Goal: Task Accomplishment & Management: Use online tool/utility

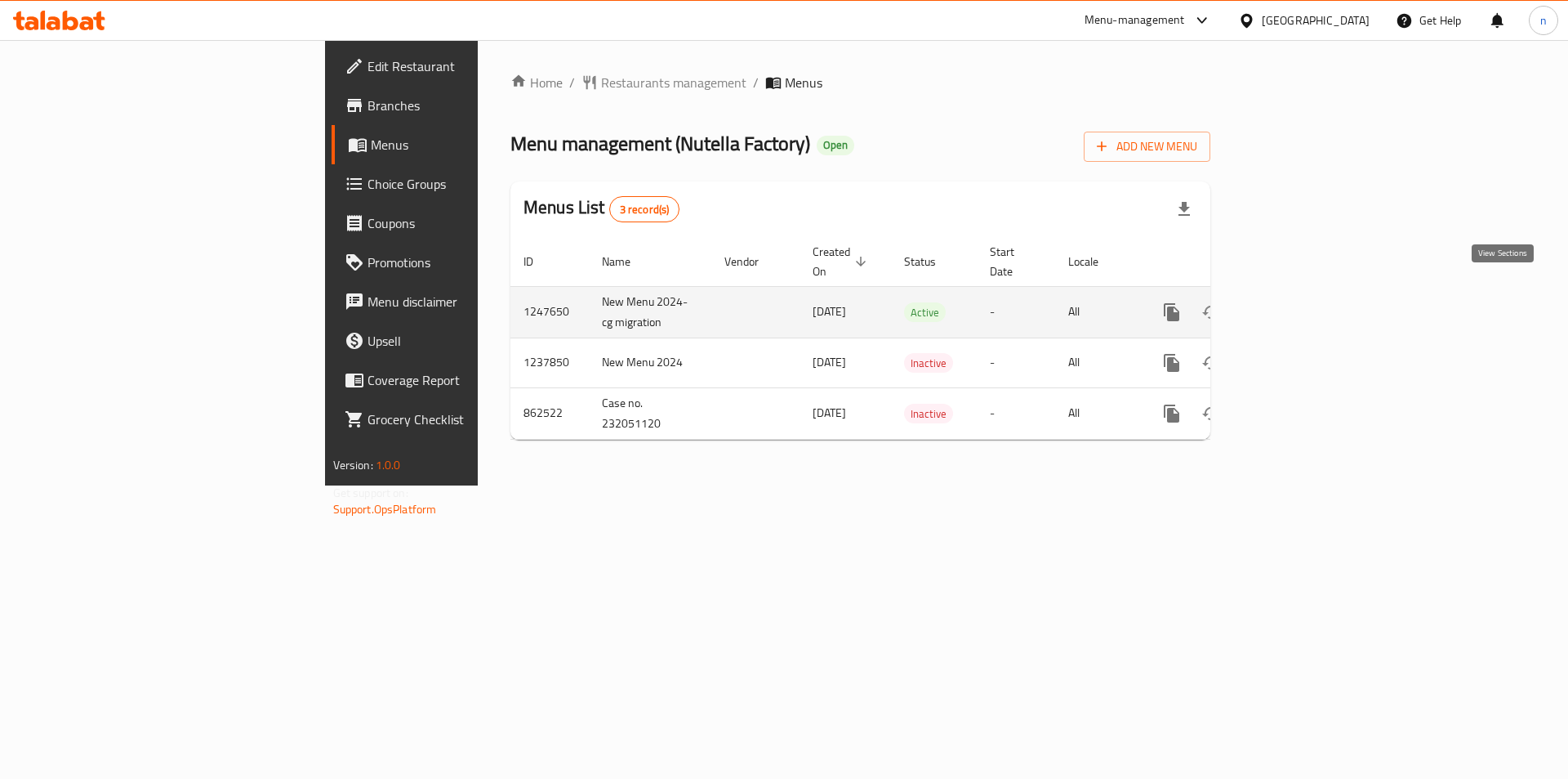
click at [1300, 303] on icon "enhanced table" at bounding box center [1290, 312] width 20 height 20
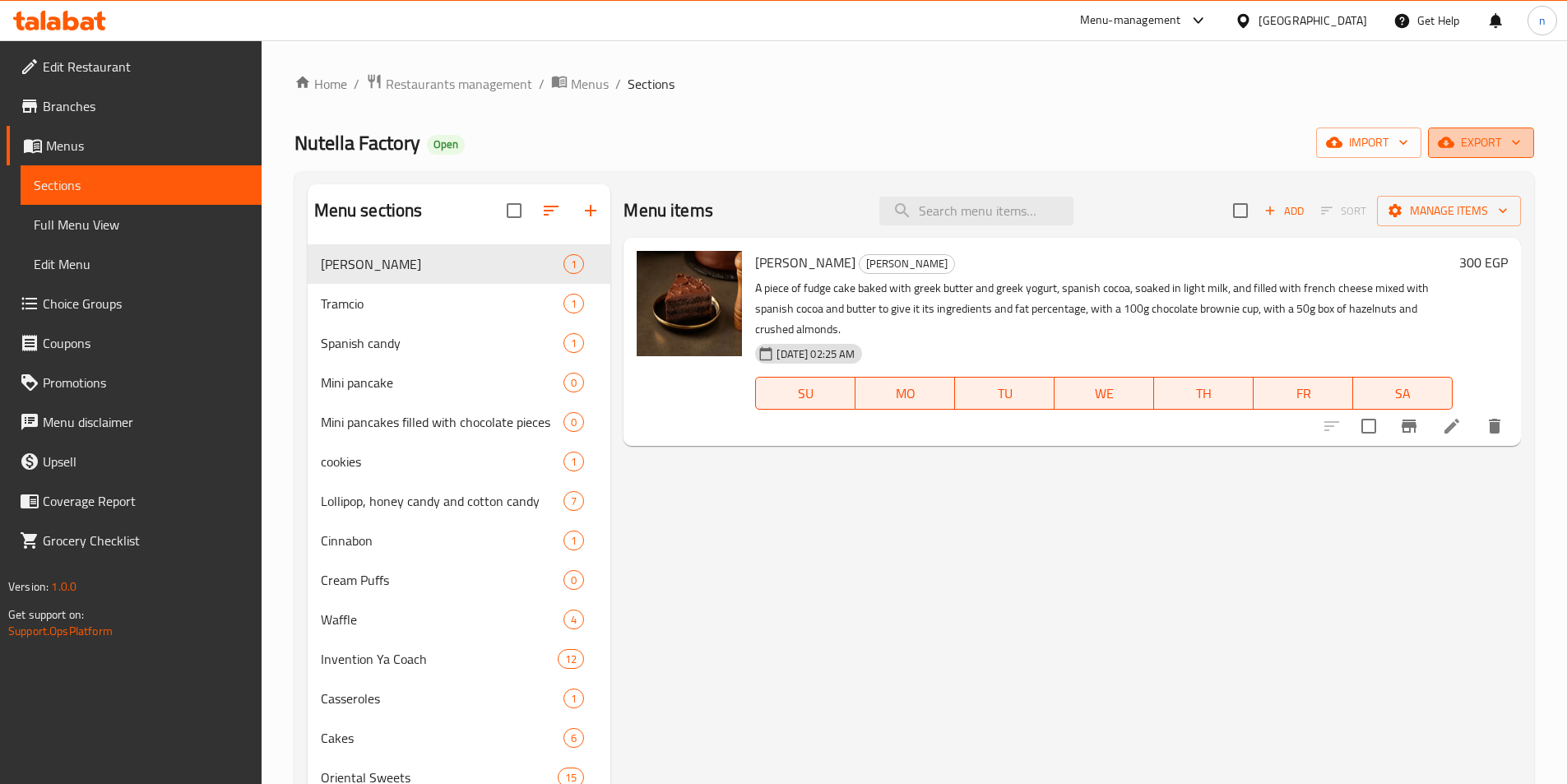
click at [1476, 133] on span "export" at bounding box center [1481, 142] width 80 height 21
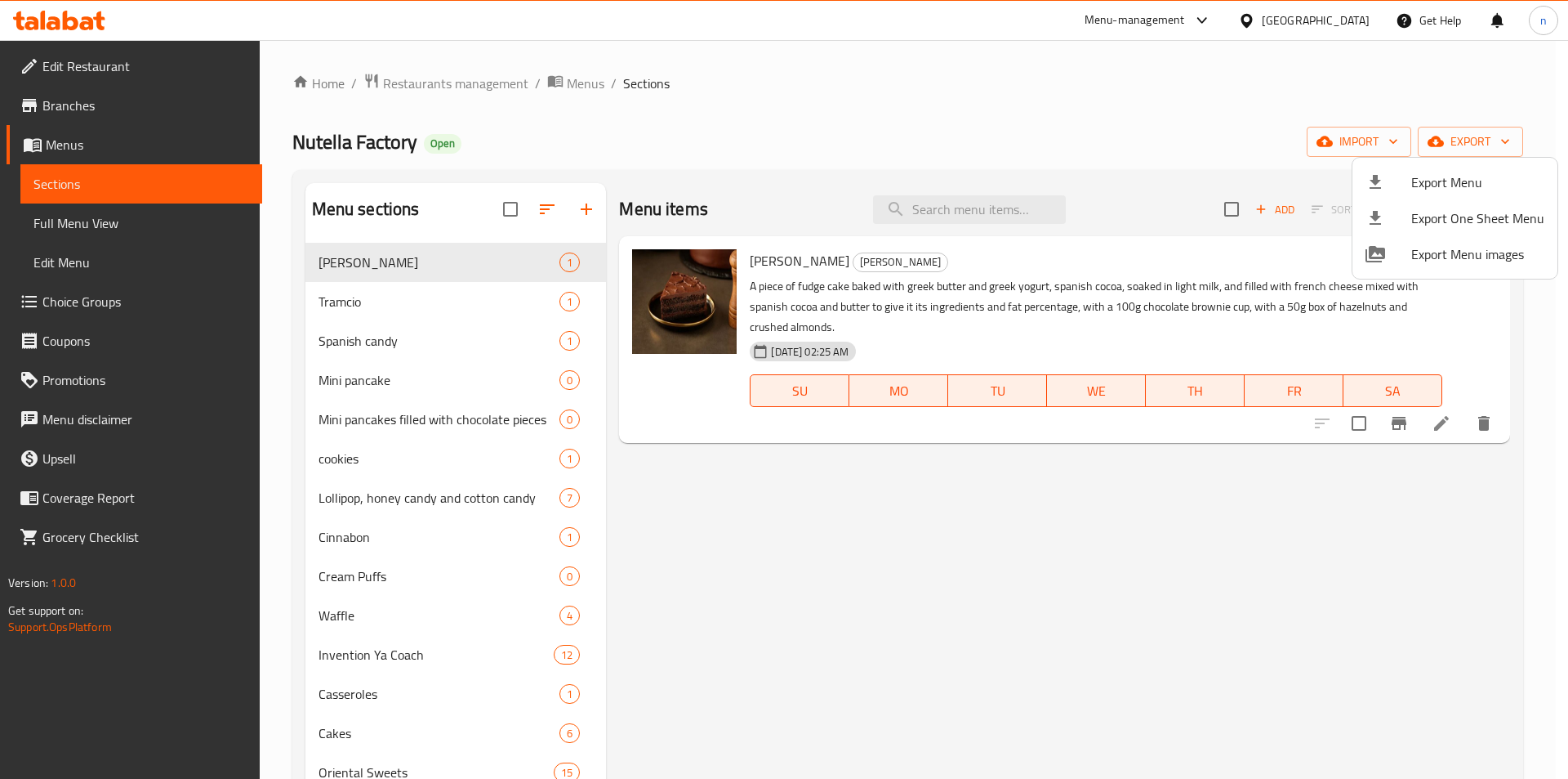
click at [1458, 143] on div at bounding box center [784, 390] width 1568 height 779
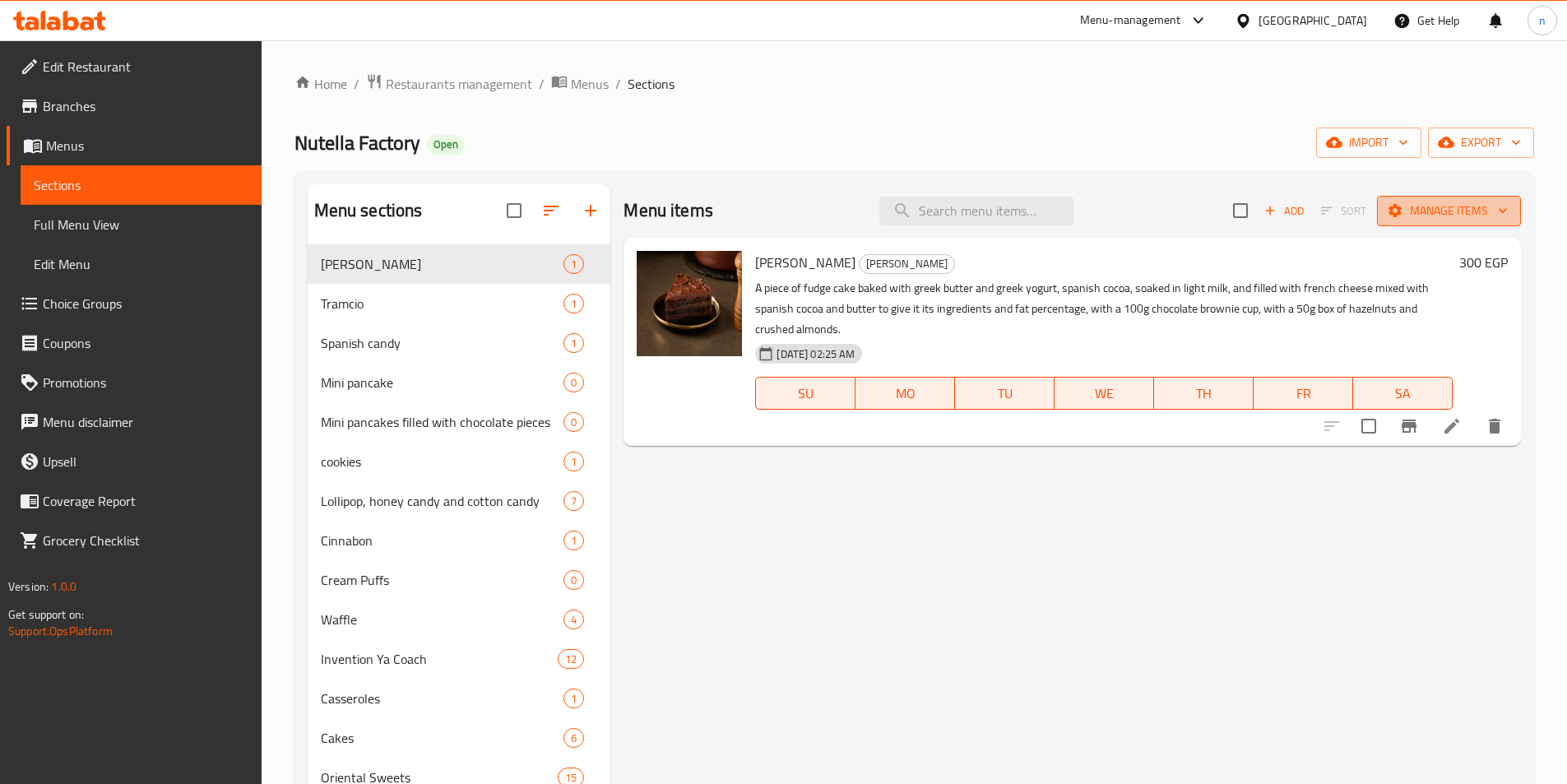
click at [1444, 214] on span "Manage items" at bounding box center [1449, 211] width 117 height 21
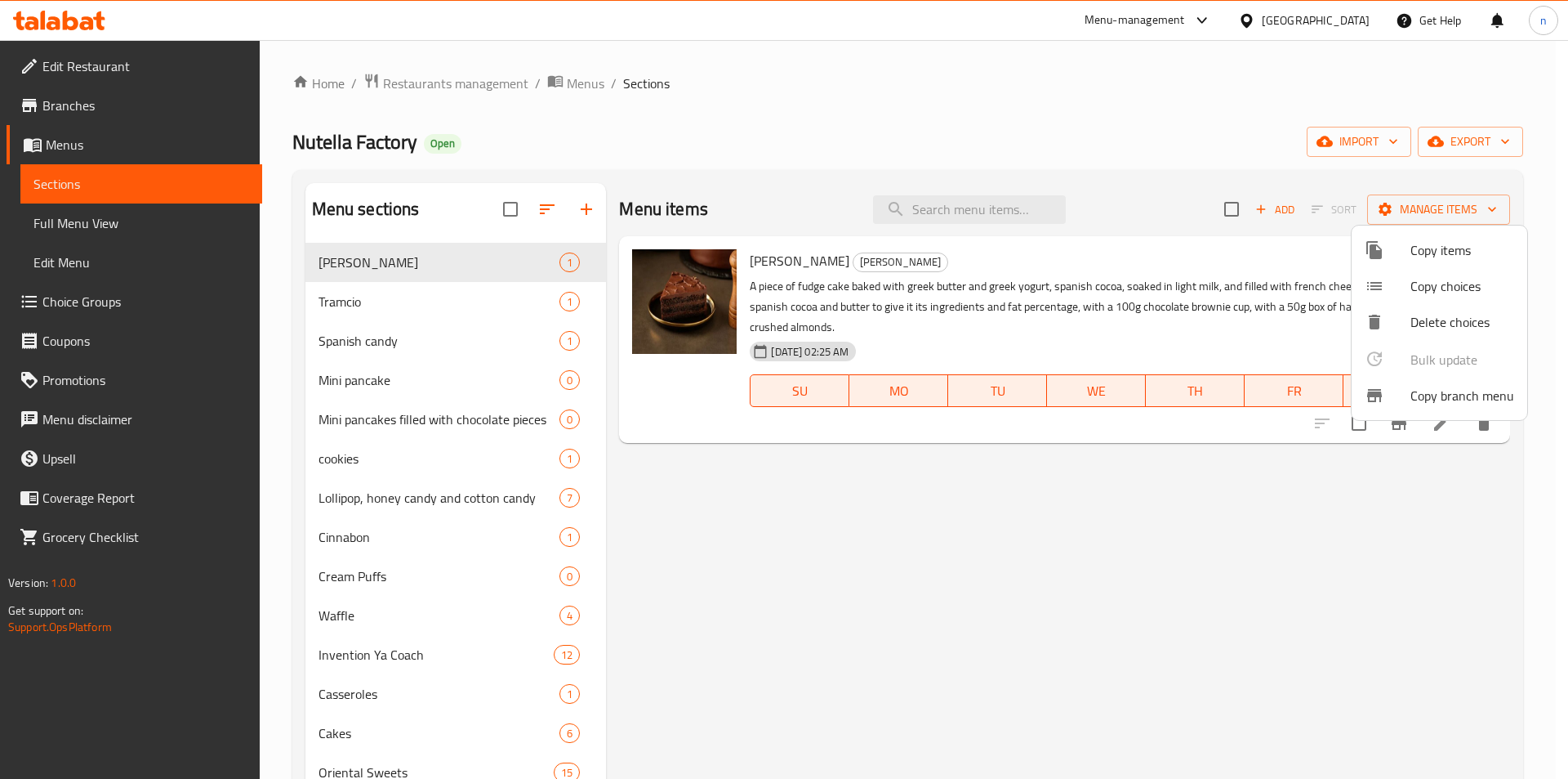
click at [1413, 392] on span "Copy branch menu" at bounding box center [1462, 396] width 104 height 20
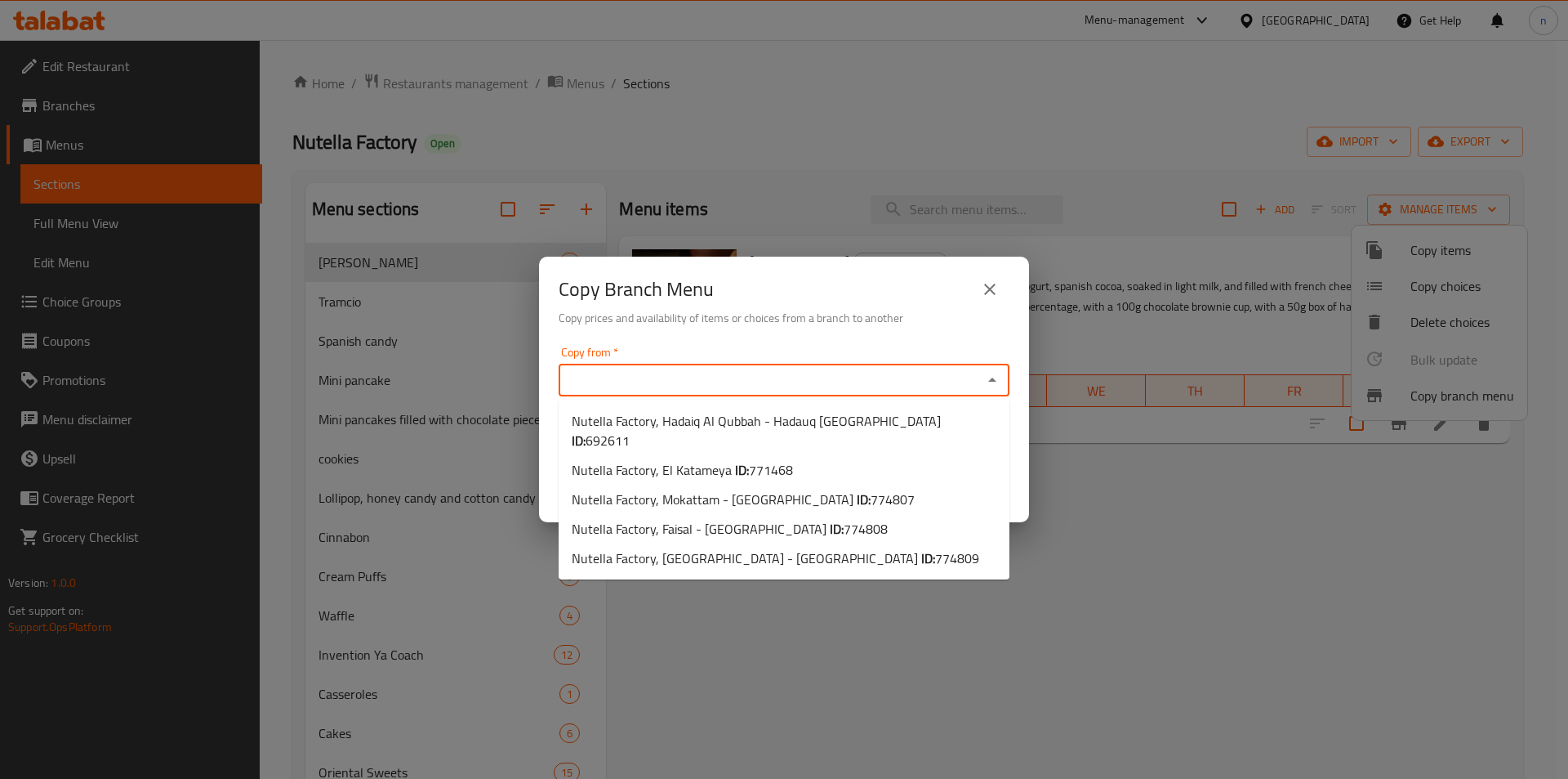
click at [742, 387] on input "Copy from   *" at bounding box center [771, 380] width 414 height 23
click at [736, 377] on input "Copy from   *" at bounding box center [771, 380] width 414 height 23
click at [823, 455] on li "Nutella Factory, El Katameya ID: 771468" at bounding box center [784, 469] width 451 height 30
type input "Nutella Factory, El Katameya"
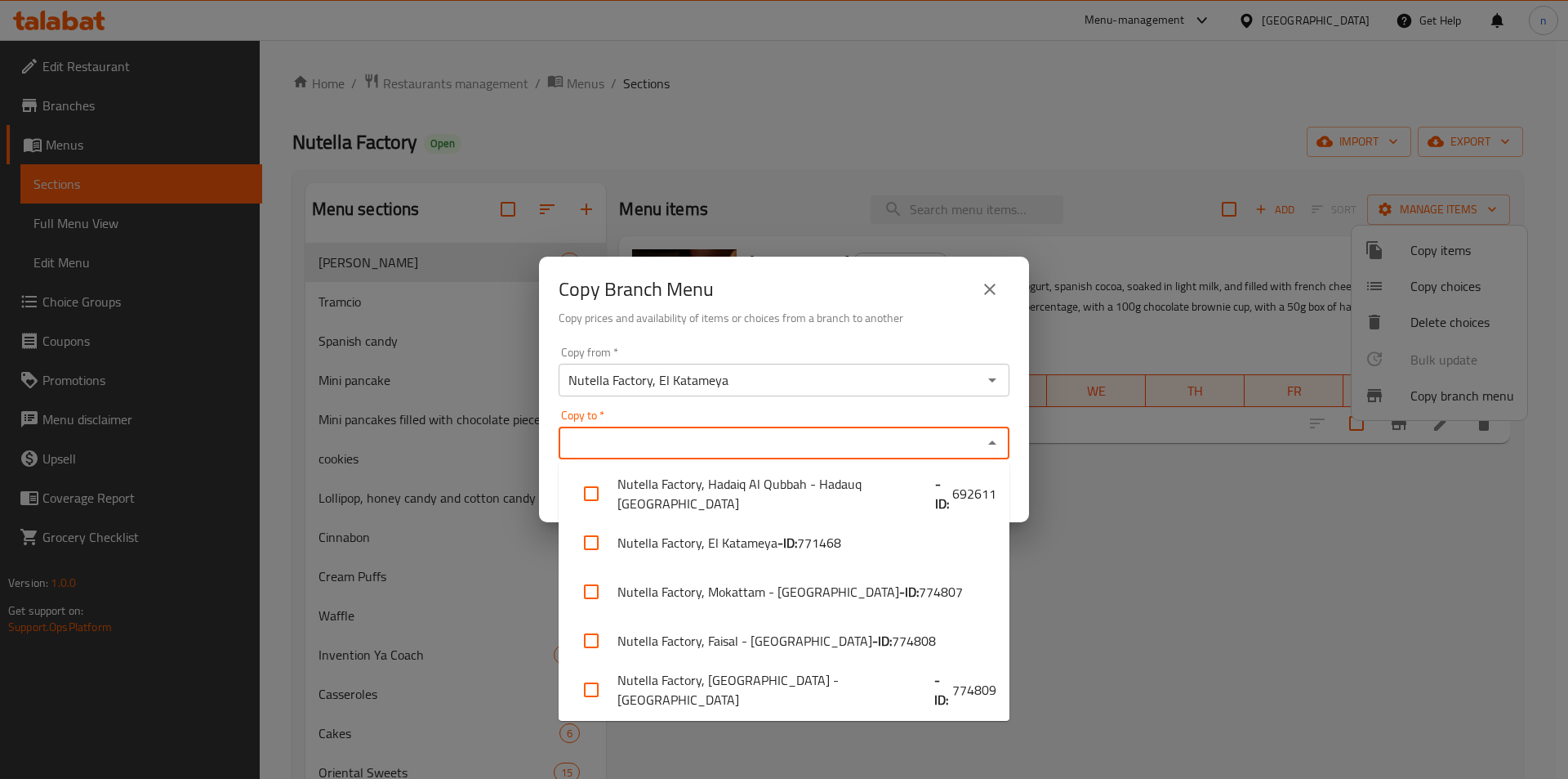
click at [786, 438] on input "Copy to   *" at bounding box center [771, 443] width 414 height 23
click at [891, 645] on span "774808" at bounding box center [913, 640] width 44 height 20
checkbox input "true"
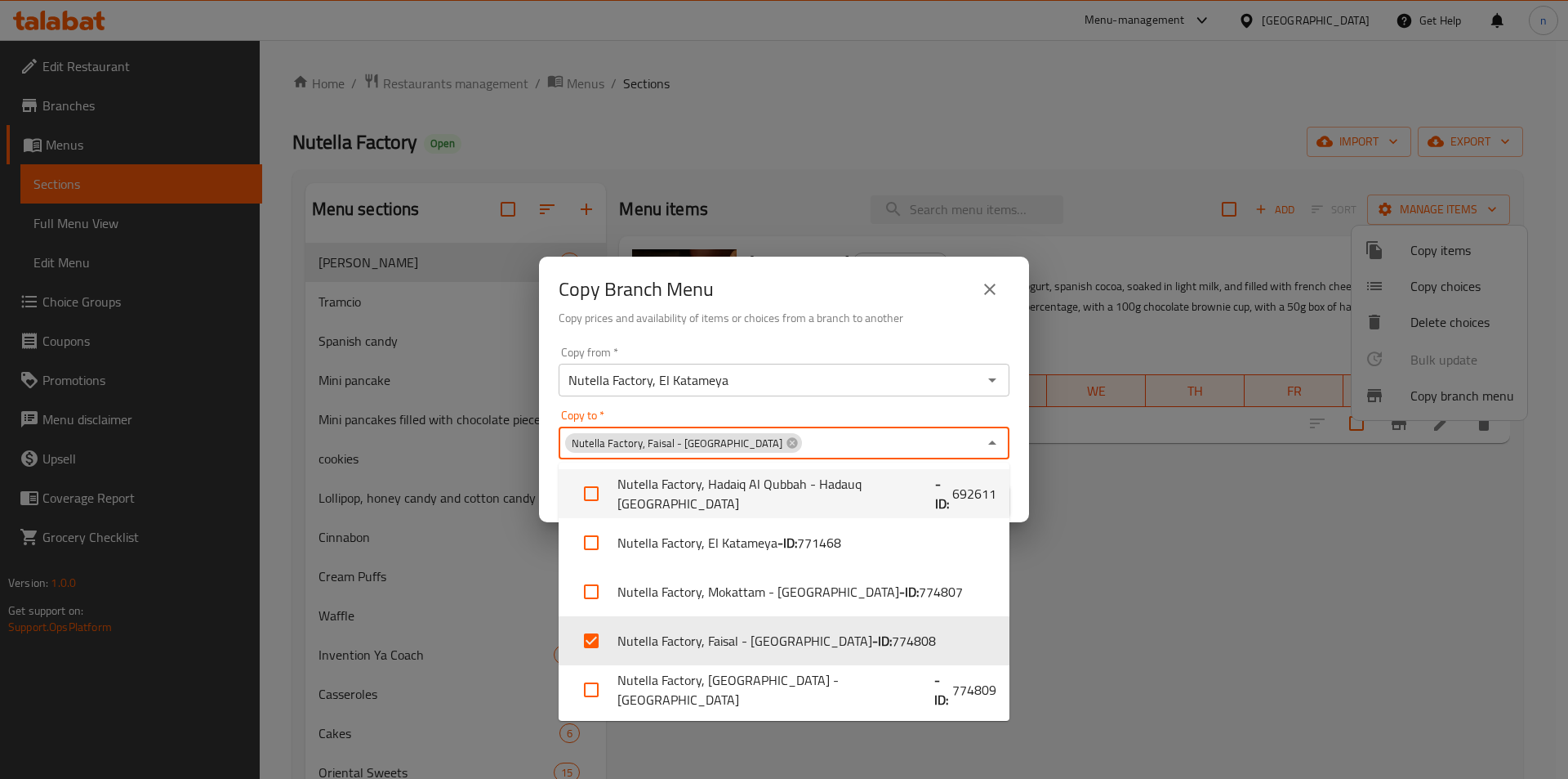
click at [1128, 514] on div "Copy Branch Menu Copy prices and availability of items or choices from a branch…" at bounding box center [784, 390] width 1568 height 779
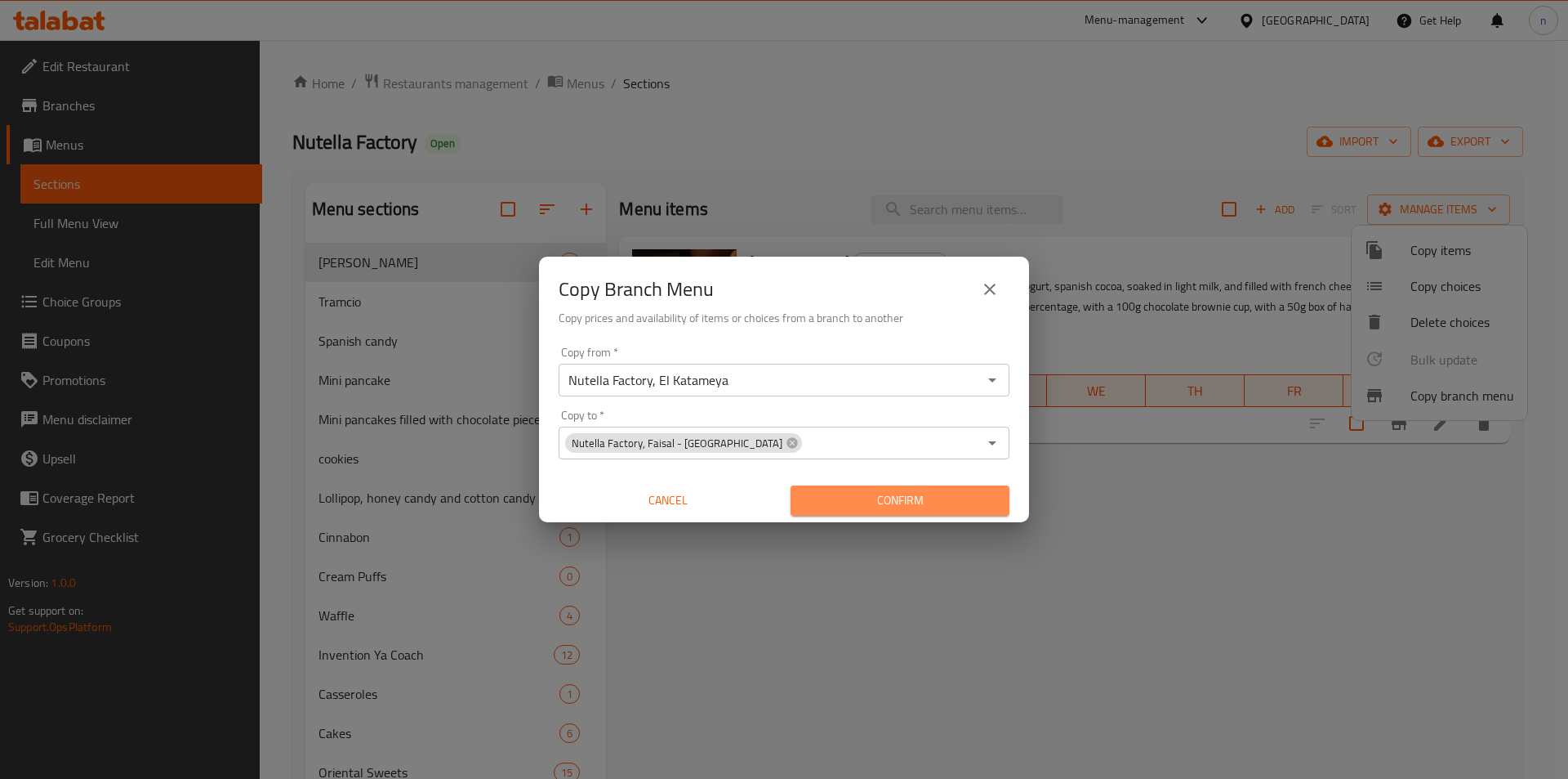
click at [834, 494] on span "Confirm" at bounding box center [899, 500] width 192 height 21
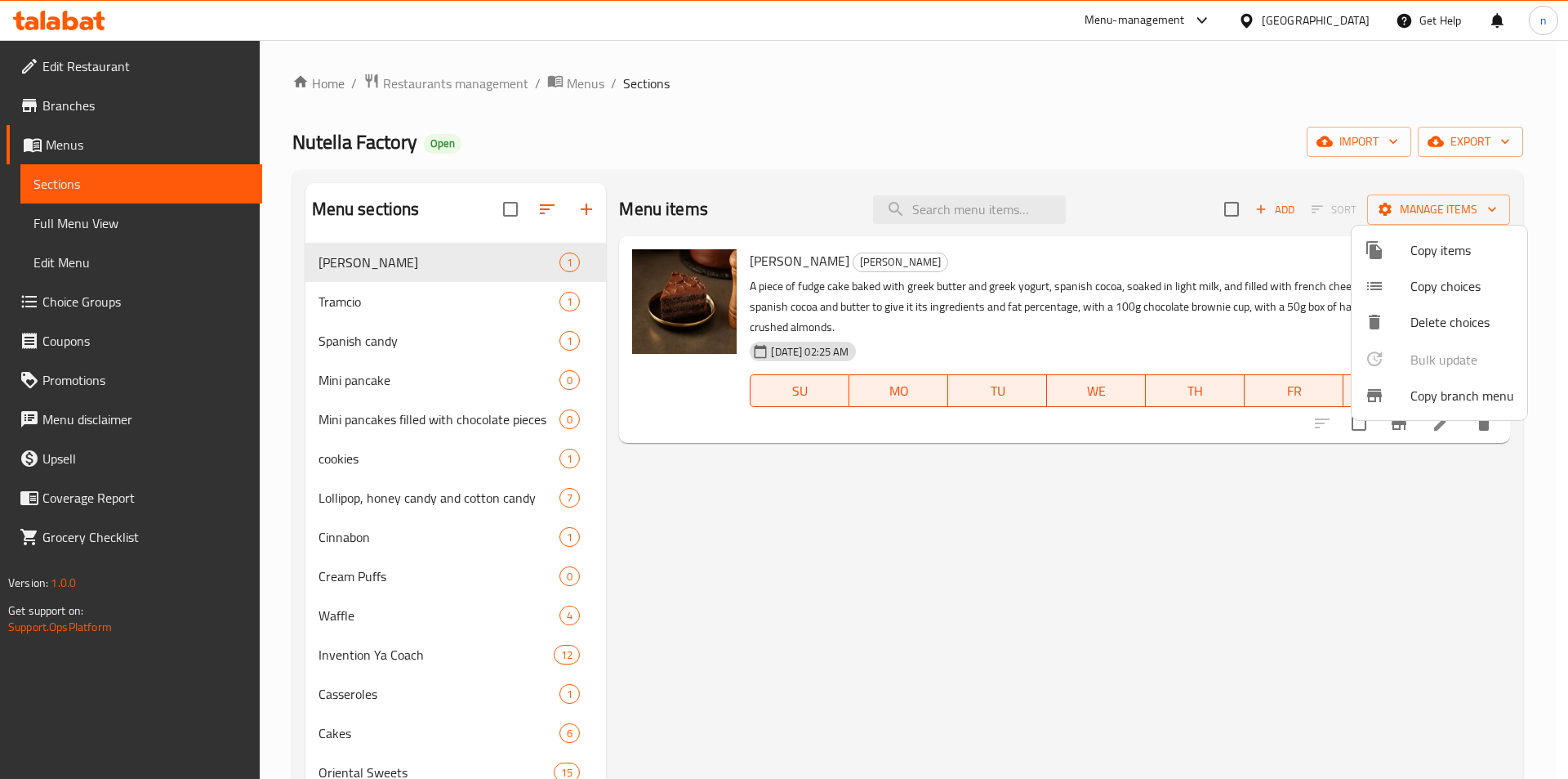
click at [166, 226] on div at bounding box center [784, 390] width 1568 height 779
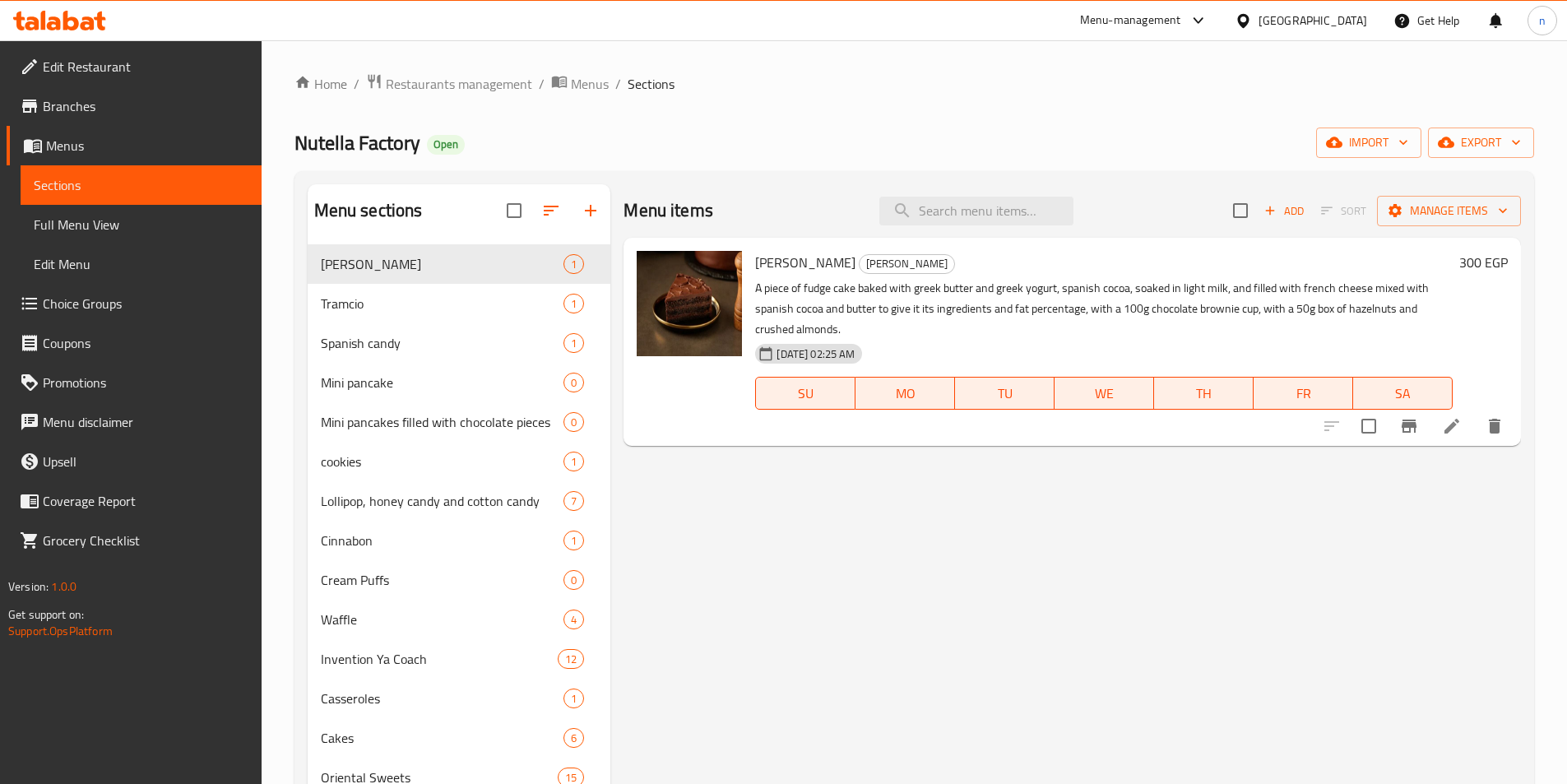
click at [167, 228] on span "Full Menu View" at bounding box center [141, 224] width 215 height 20
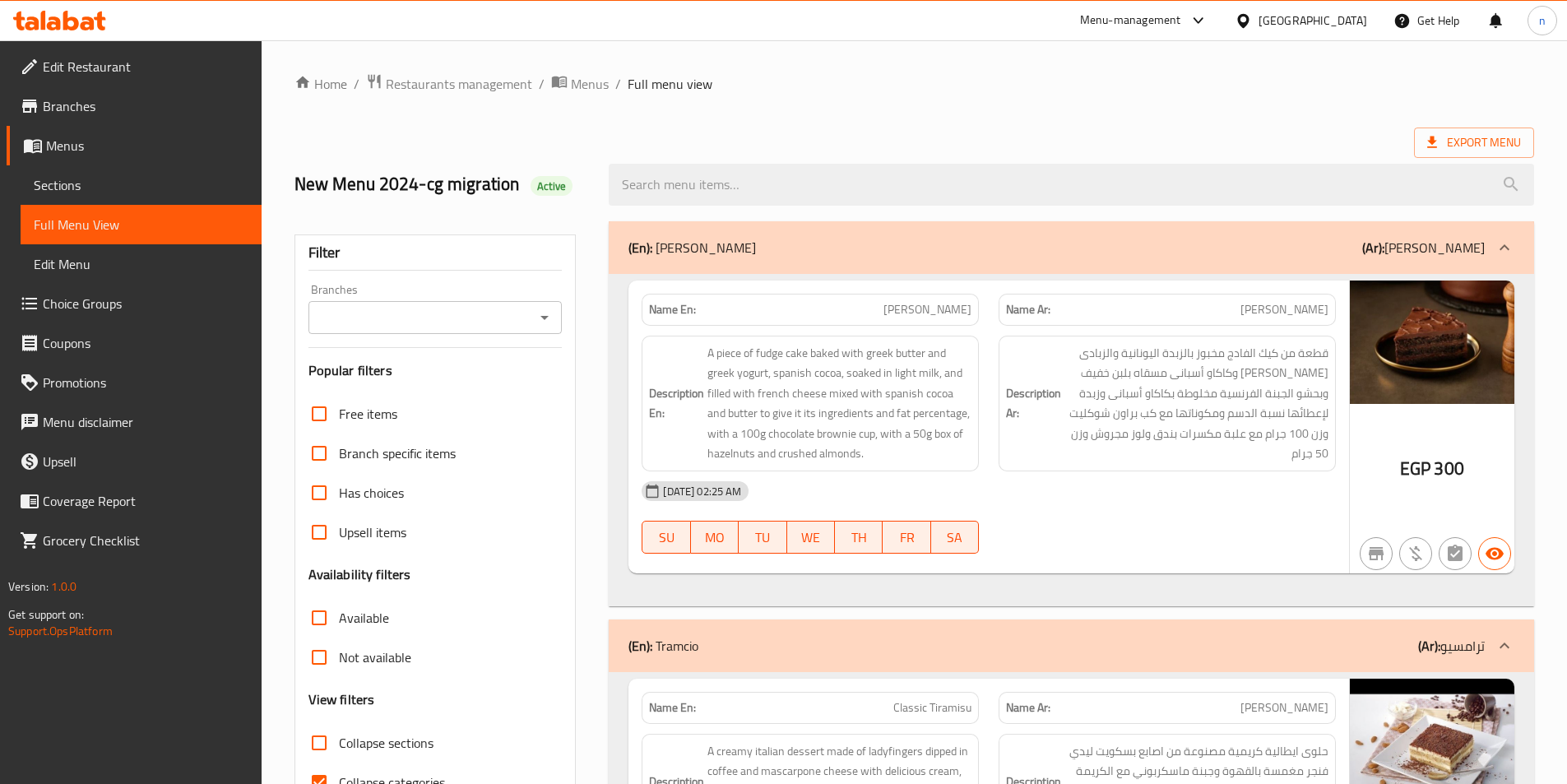
click at [434, 324] on input "Branches" at bounding box center [422, 317] width 217 height 23
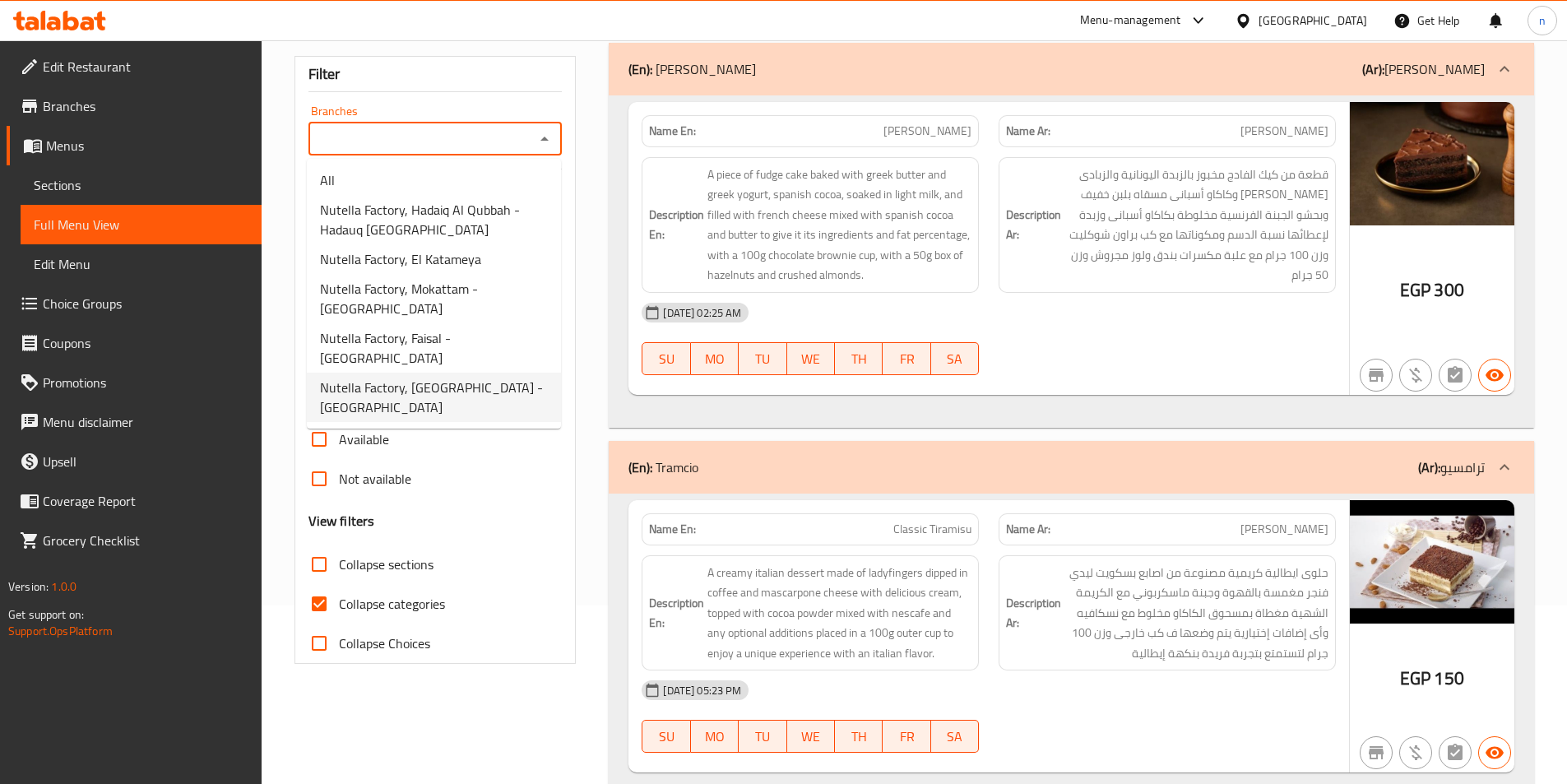
scroll to position [164, 0]
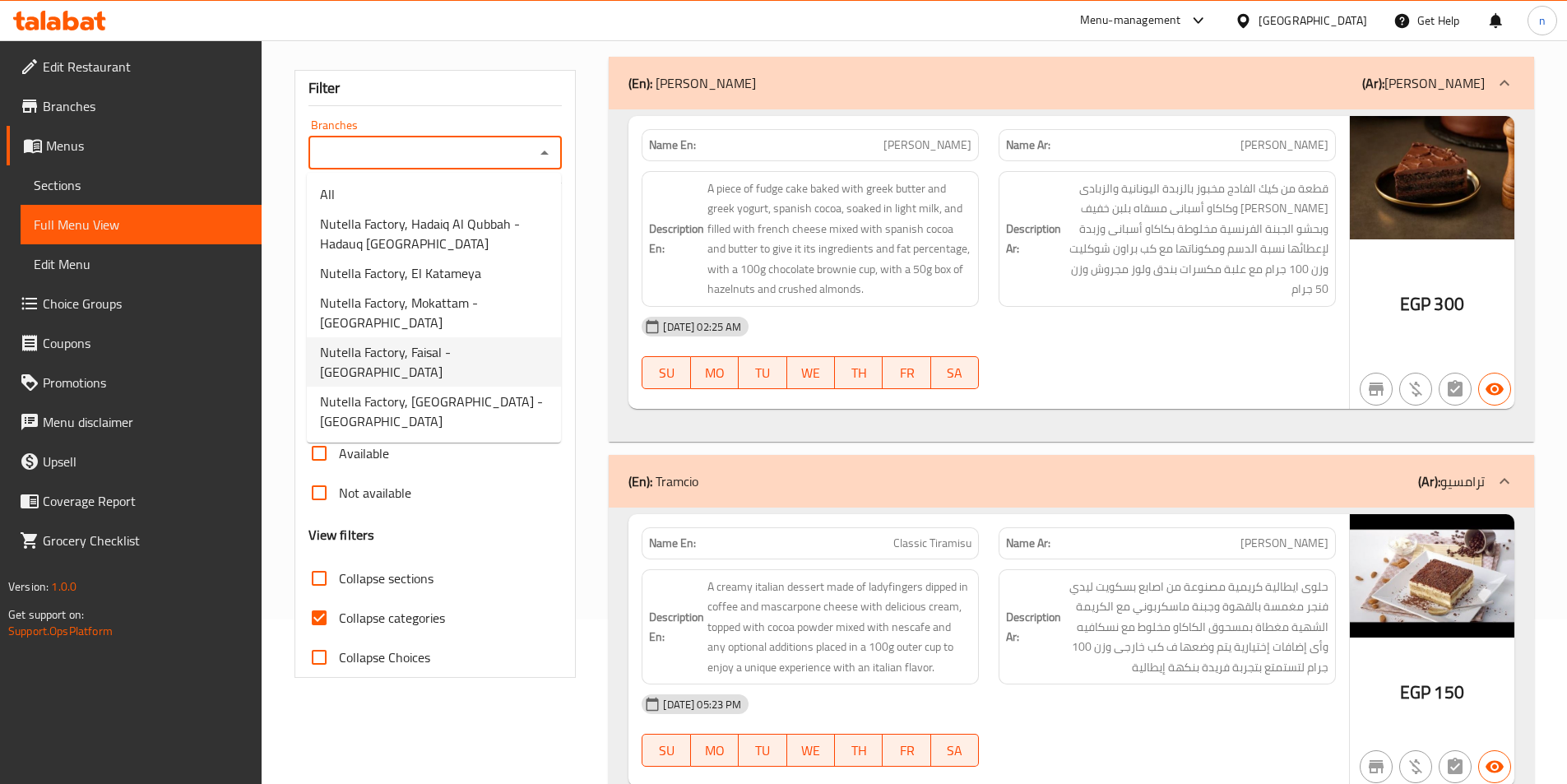
click at [476, 360] on span "Nutella Factory, Faisal - [GEOGRAPHIC_DATA]" at bounding box center [434, 362] width 228 height 40
type input "Nutella Factory, Faisal - [GEOGRAPHIC_DATA]"
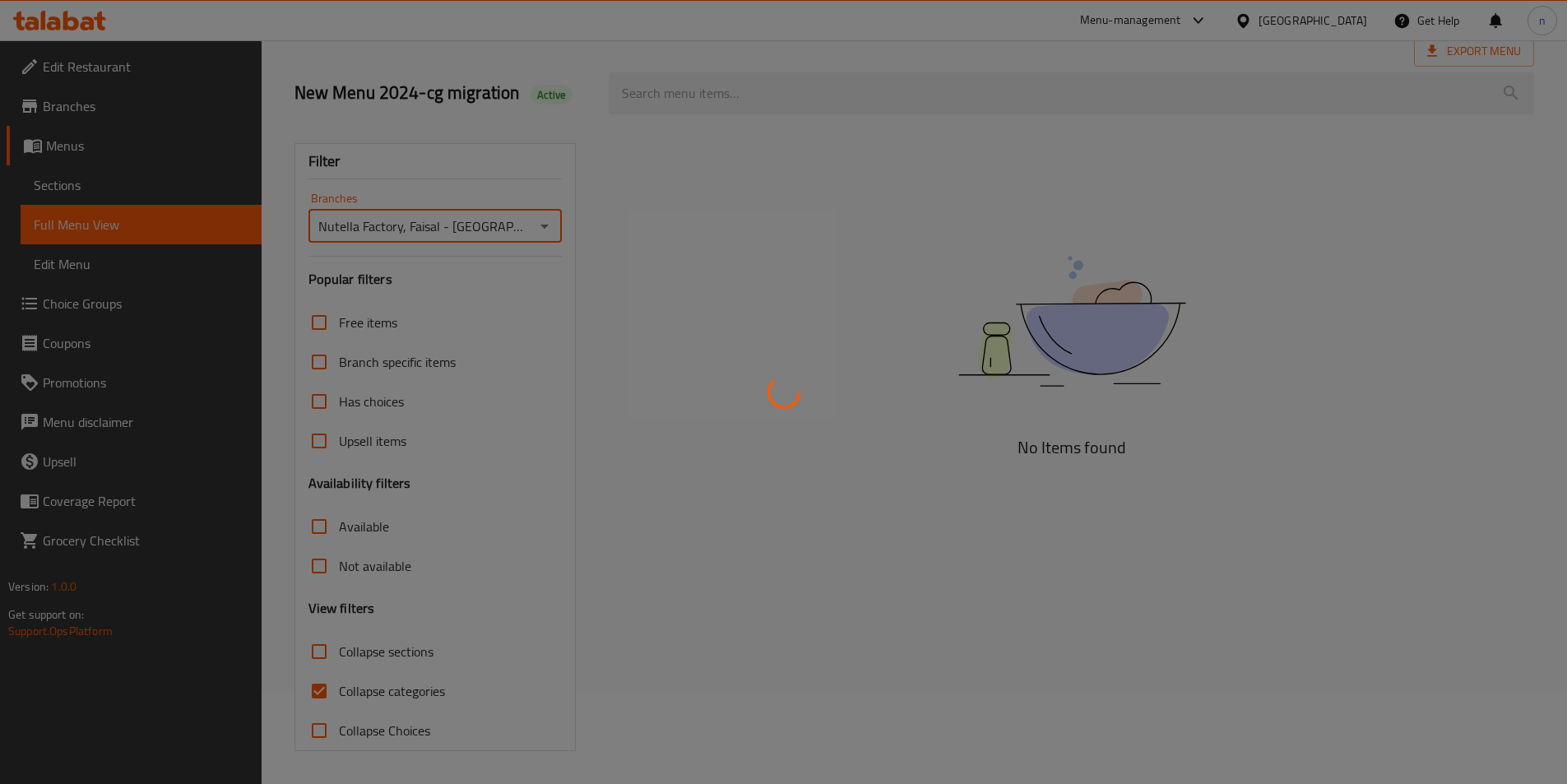
scroll to position [91, 0]
click at [312, 614] on div at bounding box center [784, 392] width 1567 height 784
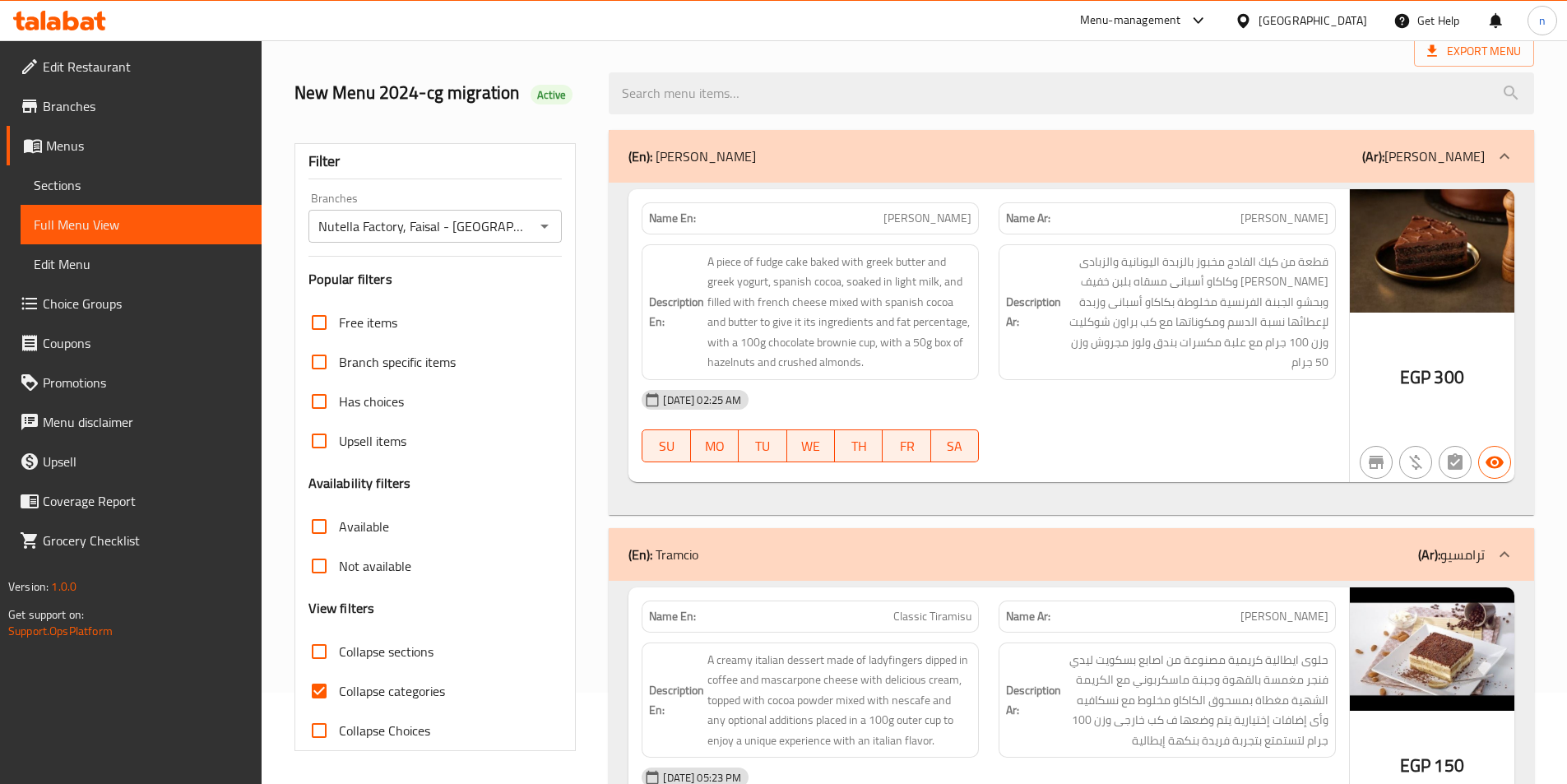
scroll to position [164, 0]
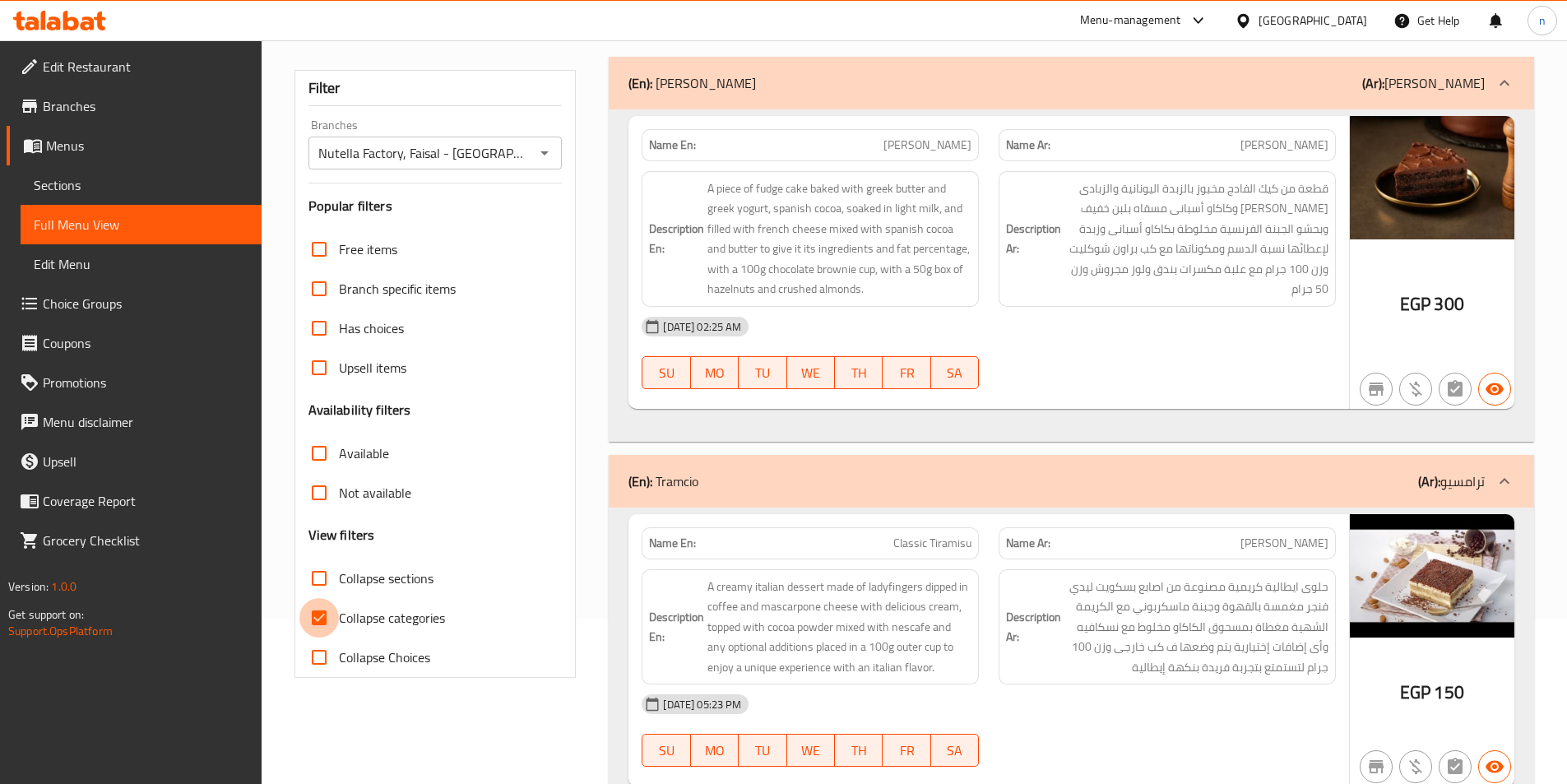
click at [310, 610] on input "Collapse categories" at bounding box center [319, 617] width 40 height 40
checkbox input "false"
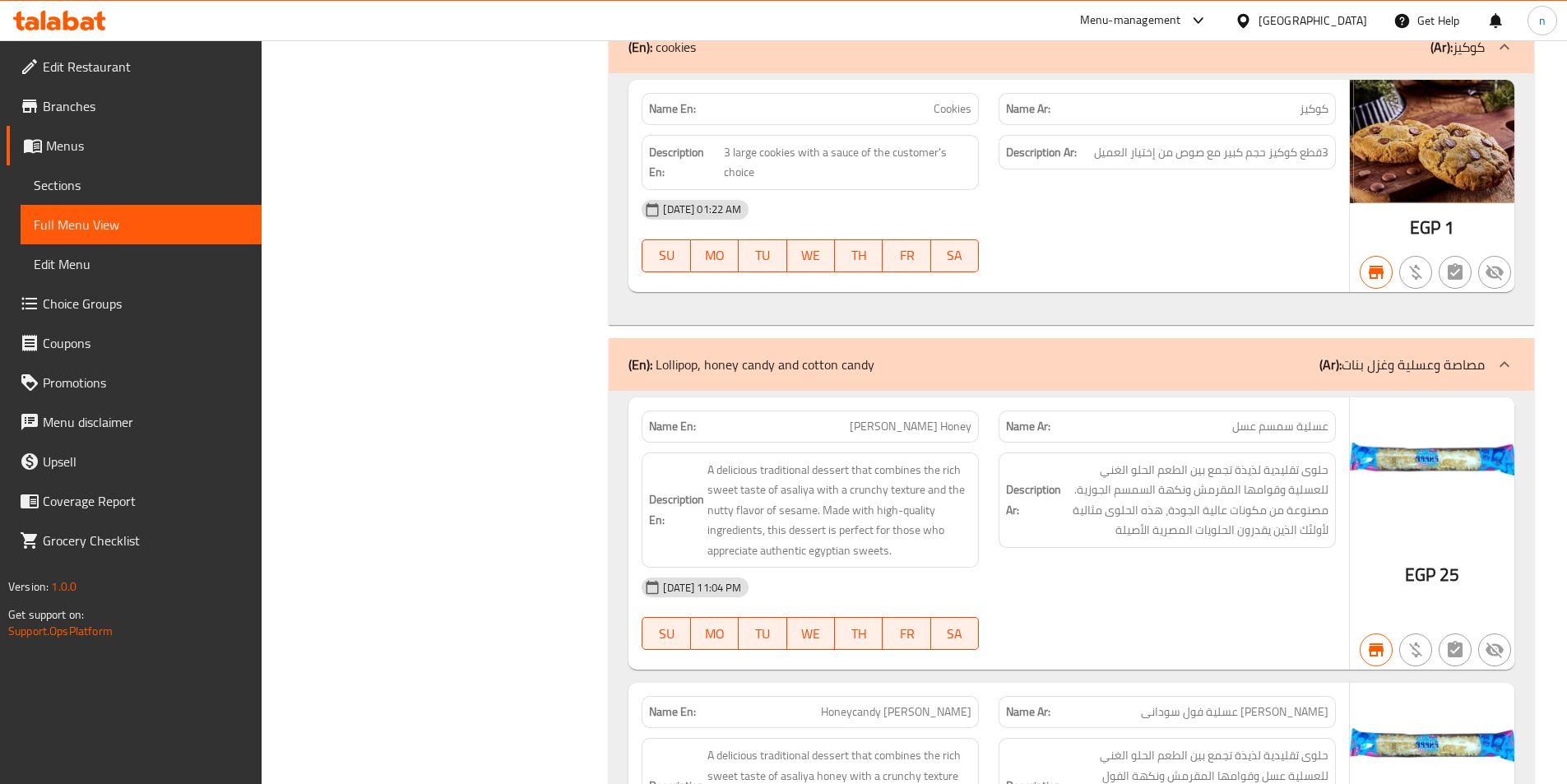
scroll to position [0, 0]
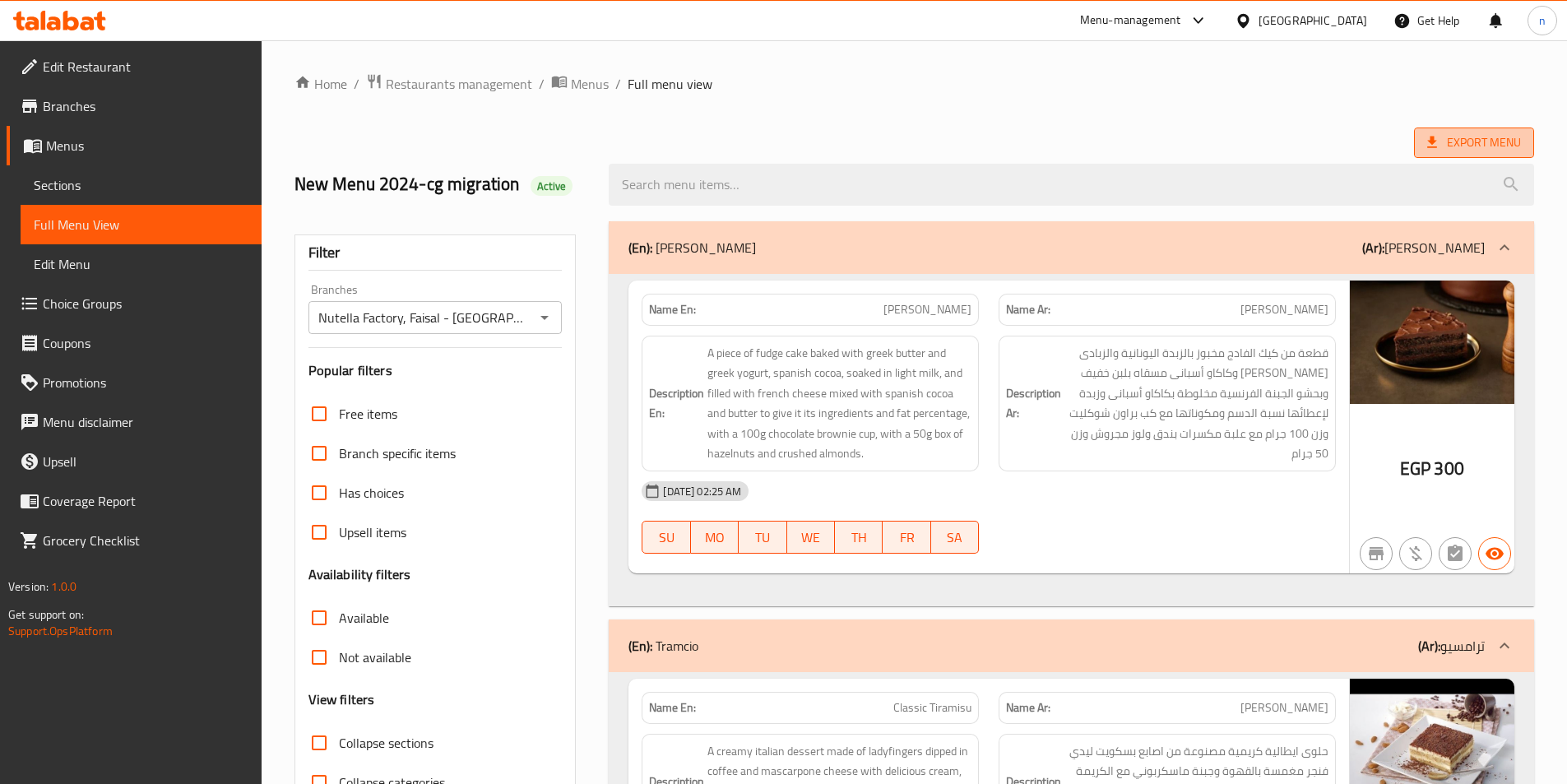
click at [1472, 140] on span "Export Menu" at bounding box center [1474, 142] width 94 height 21
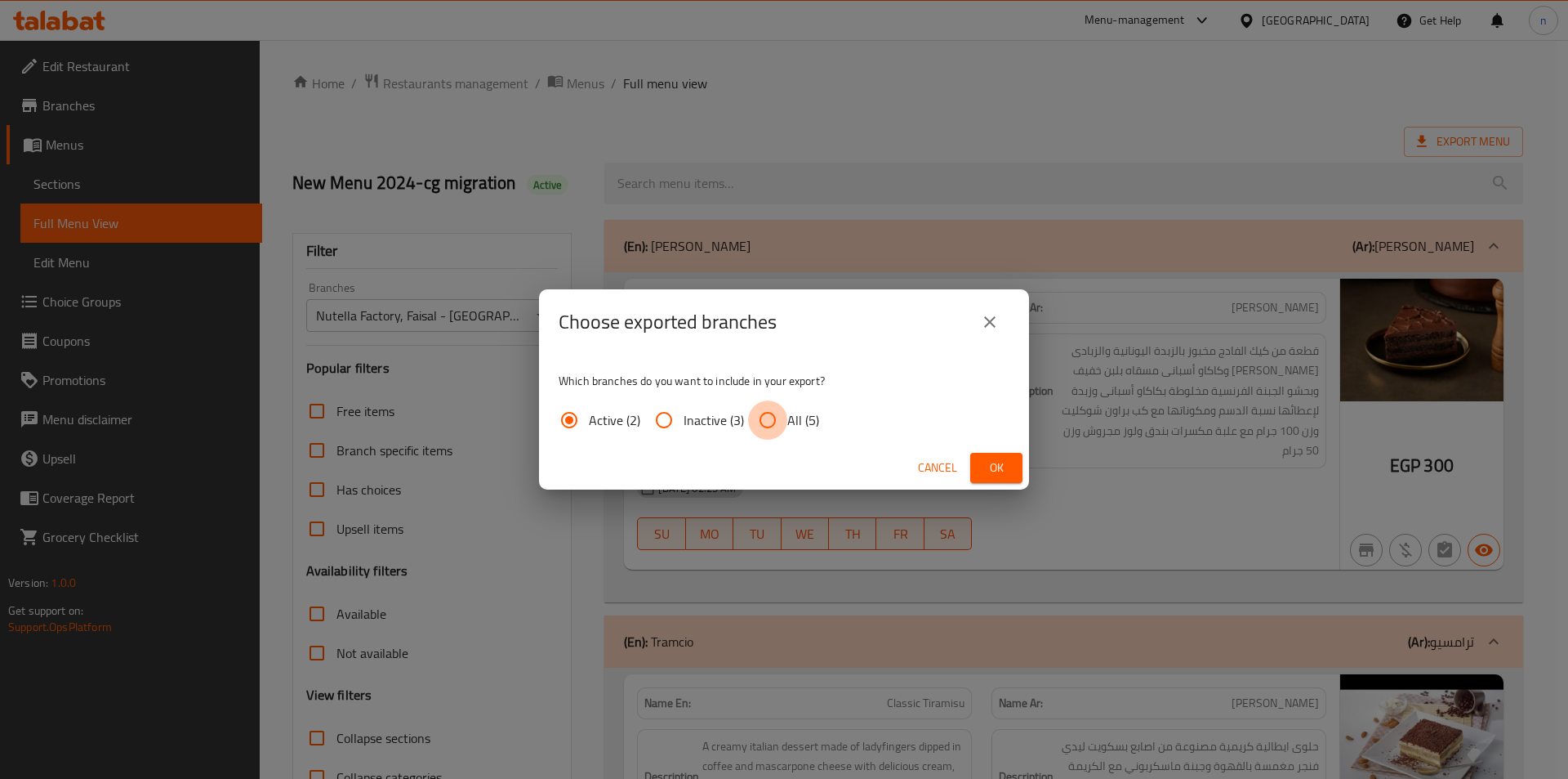
drag, startPoint x: 756, startPoint y: 422, endPoint x: 831, endPoint y: 431, distance: 75.5
click at [757, 422] on input "All (5)" at bounding box center [768, 420] width 39 height 39
radio input "true"
click at [991, 462] on span "Ok" at bounding box center [996, 467] width 26 height 21
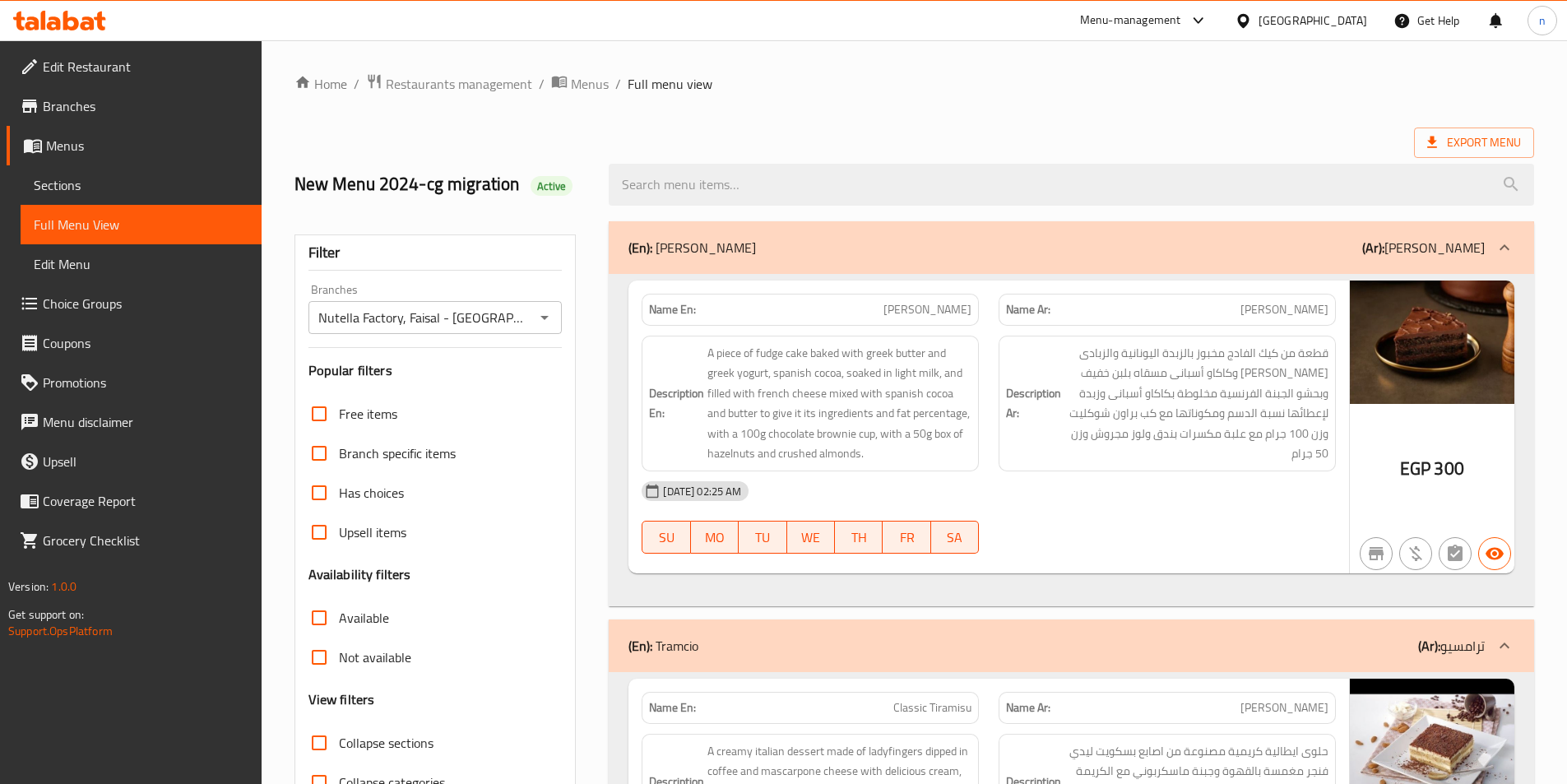
click at [134, 114] on span "Branches" at bounding box center [145, 106] width 206 height 20
